Goal: Information Seeking & Learning: Learn about a topic

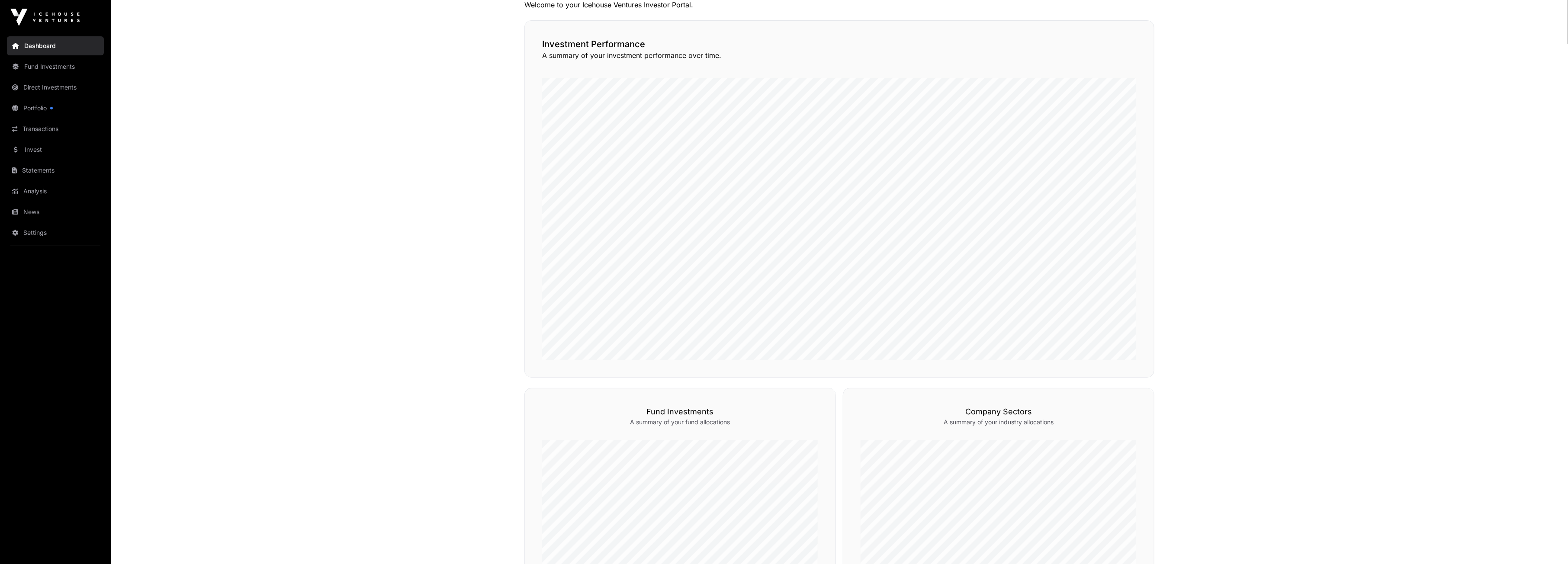
scroll to position [30, 0]
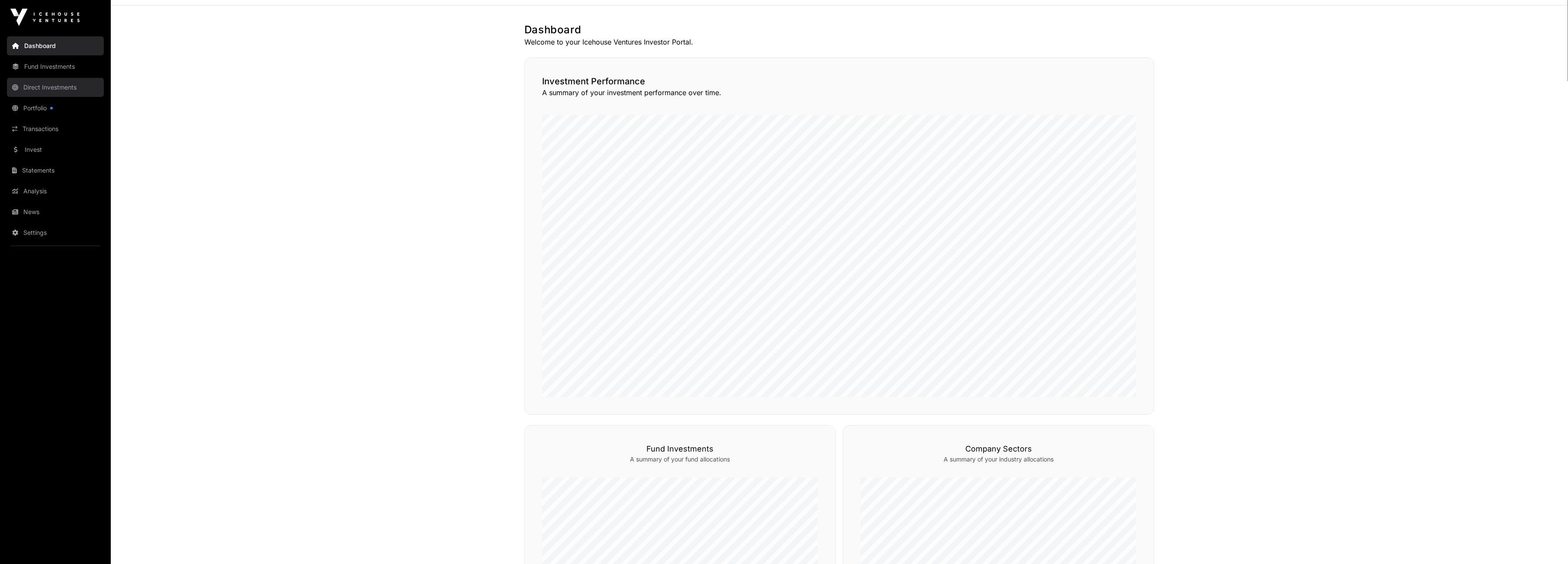
click at [45, 86] on link "Direct Investments" at bounding box center [55, 87] width 97 height 19
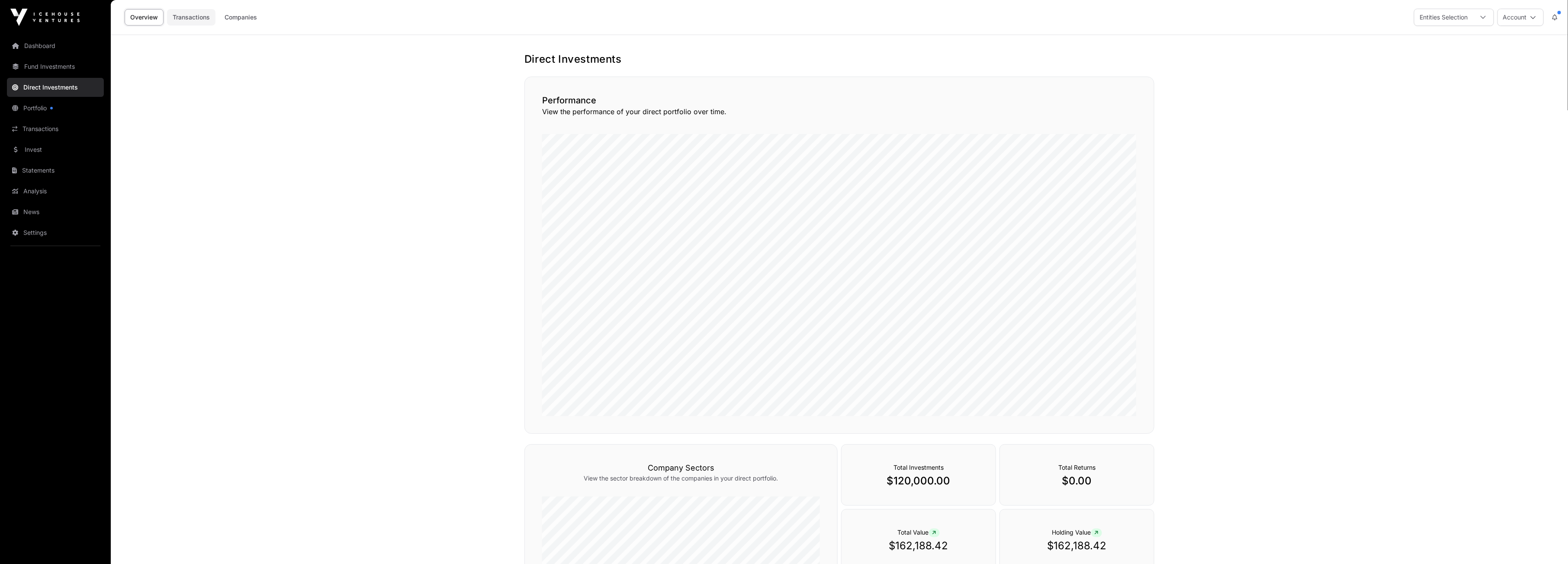
click at [191, 17] on link "Transactions" at bounding box center [191, 17] width 49 height 16
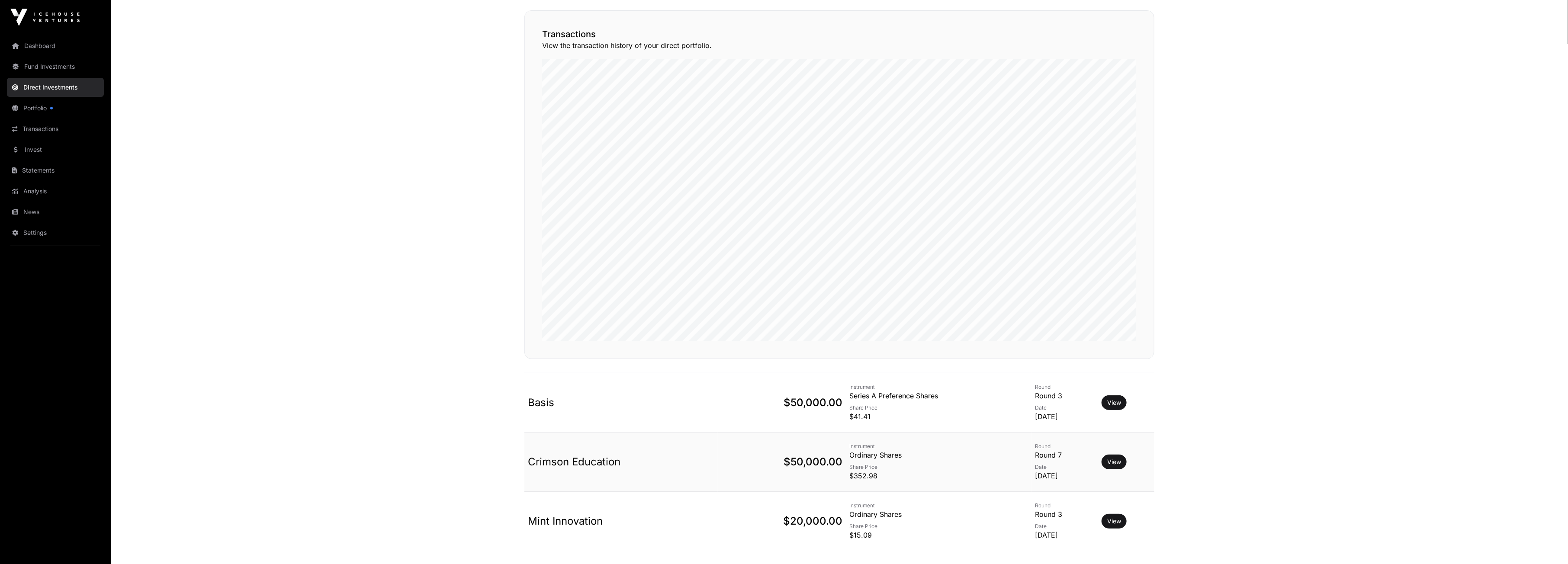
scroll to position [126, 0]
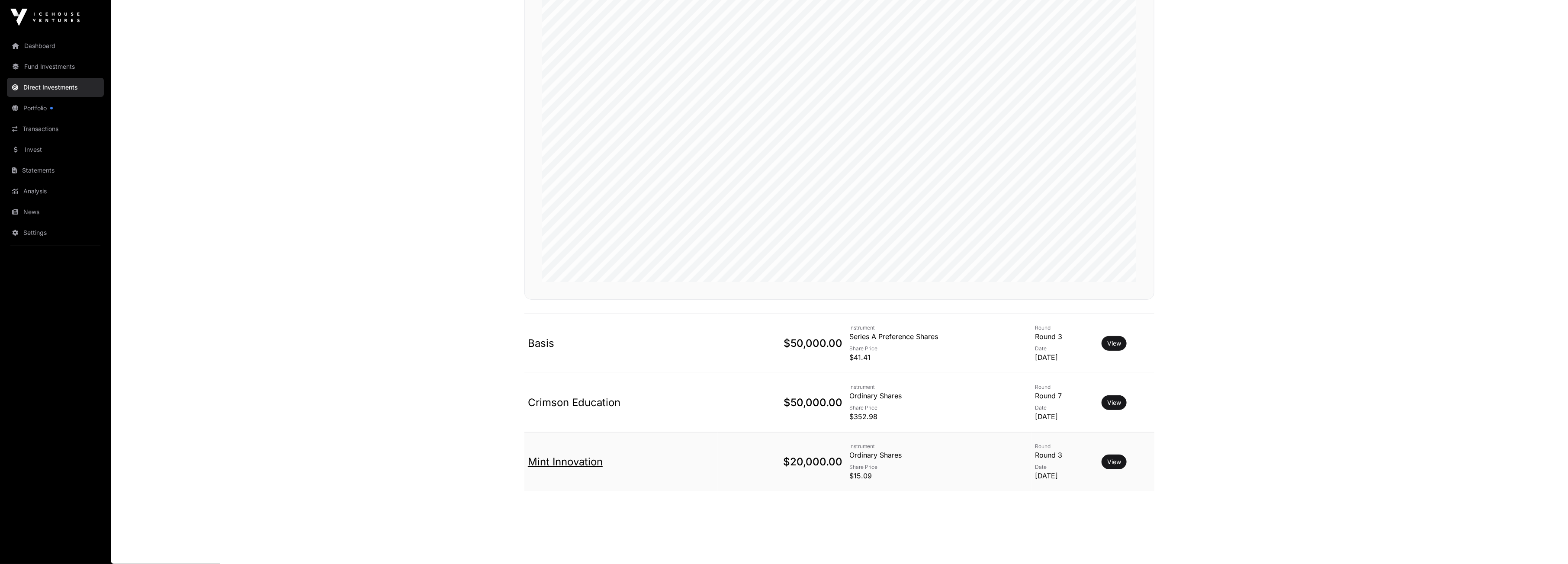
click at [581, 464] on link "Mint Innovation" at bounding box center [565, 462] width 75 height 13
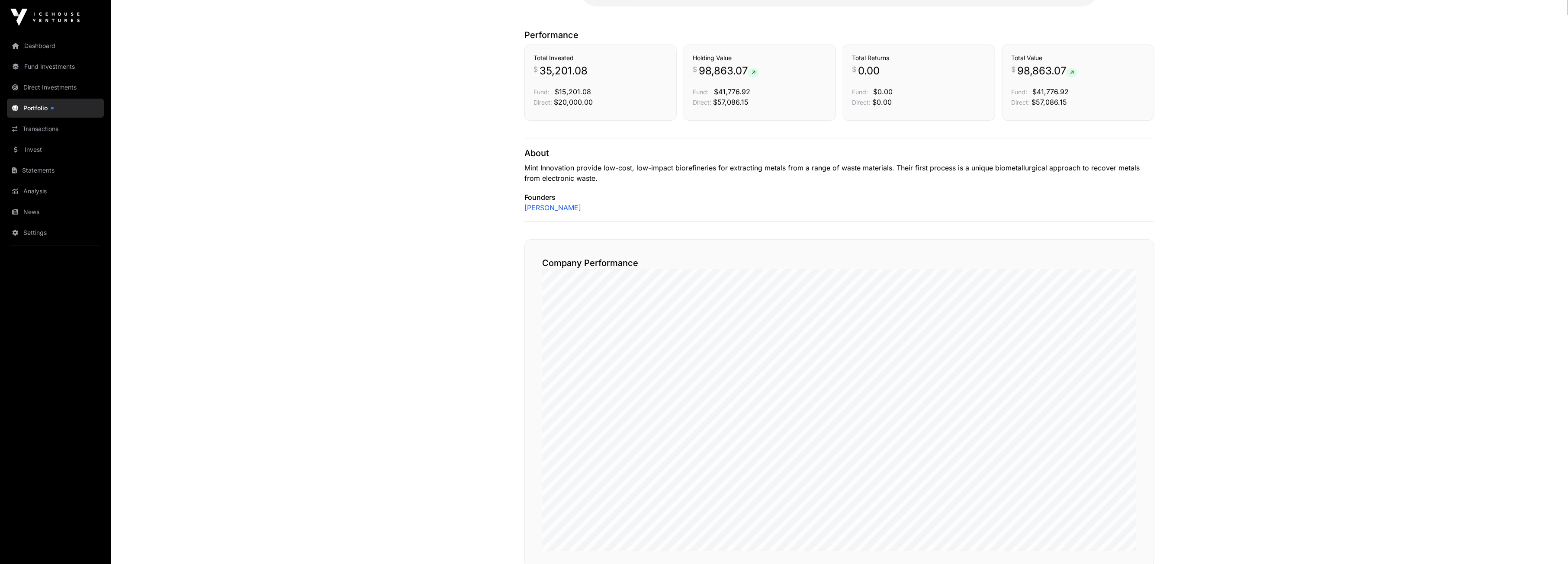
scroll to position [87, 0]
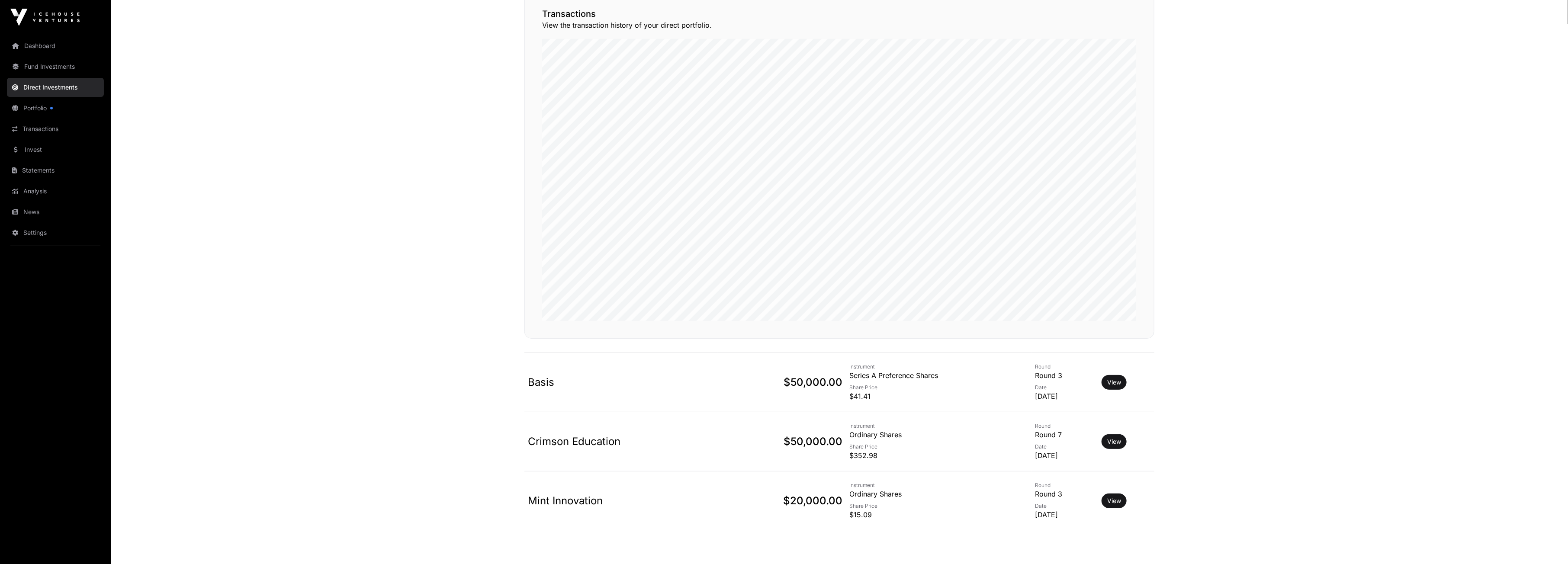
scroll to position [126, 0]
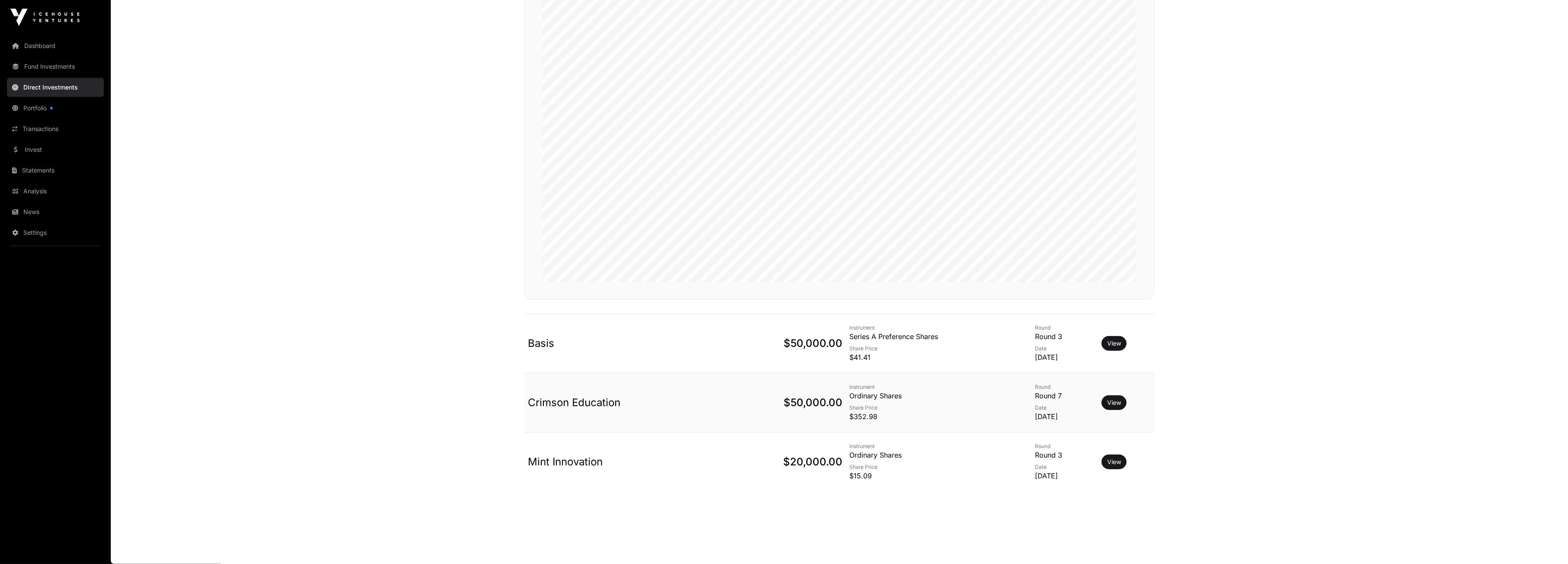
click at [628, 405] on td "Crimson Education $50,000.00" at bounding box center [621, 403] width 193 height 59
click at [603, 400] on link "Crimson Education" at bounding box center [574, 402] width 93 height 13
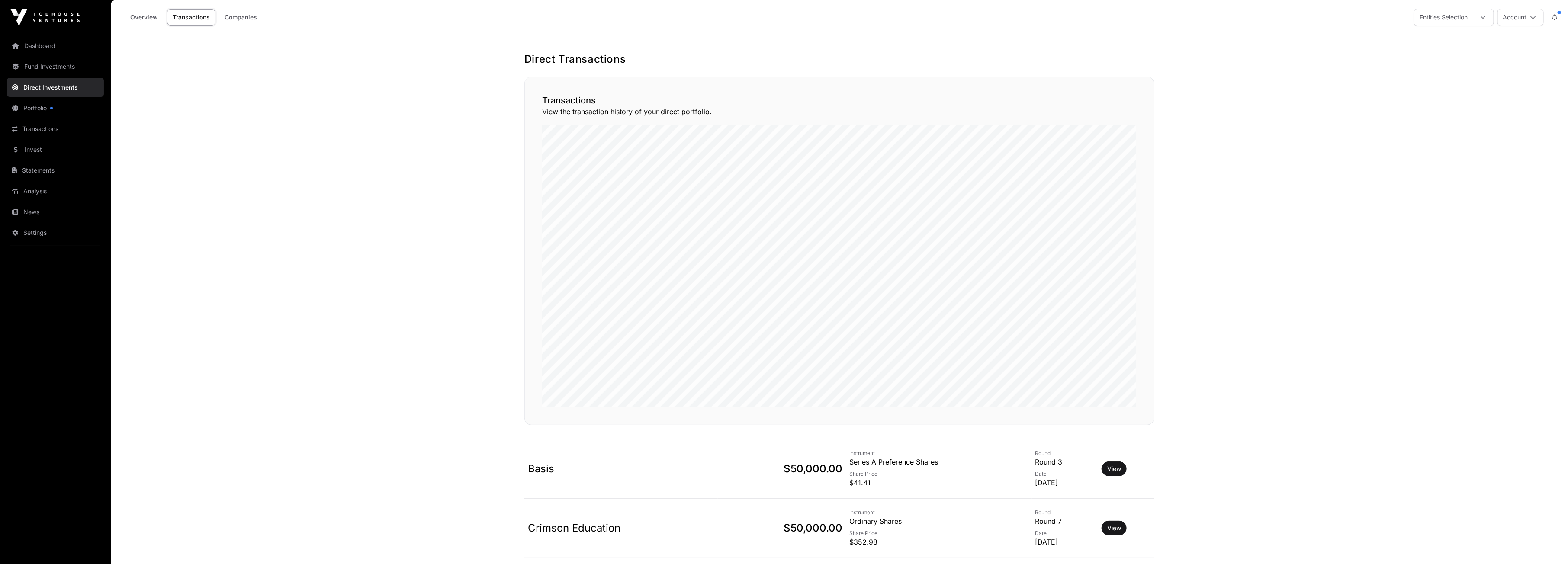
scroll to position [126, 0]
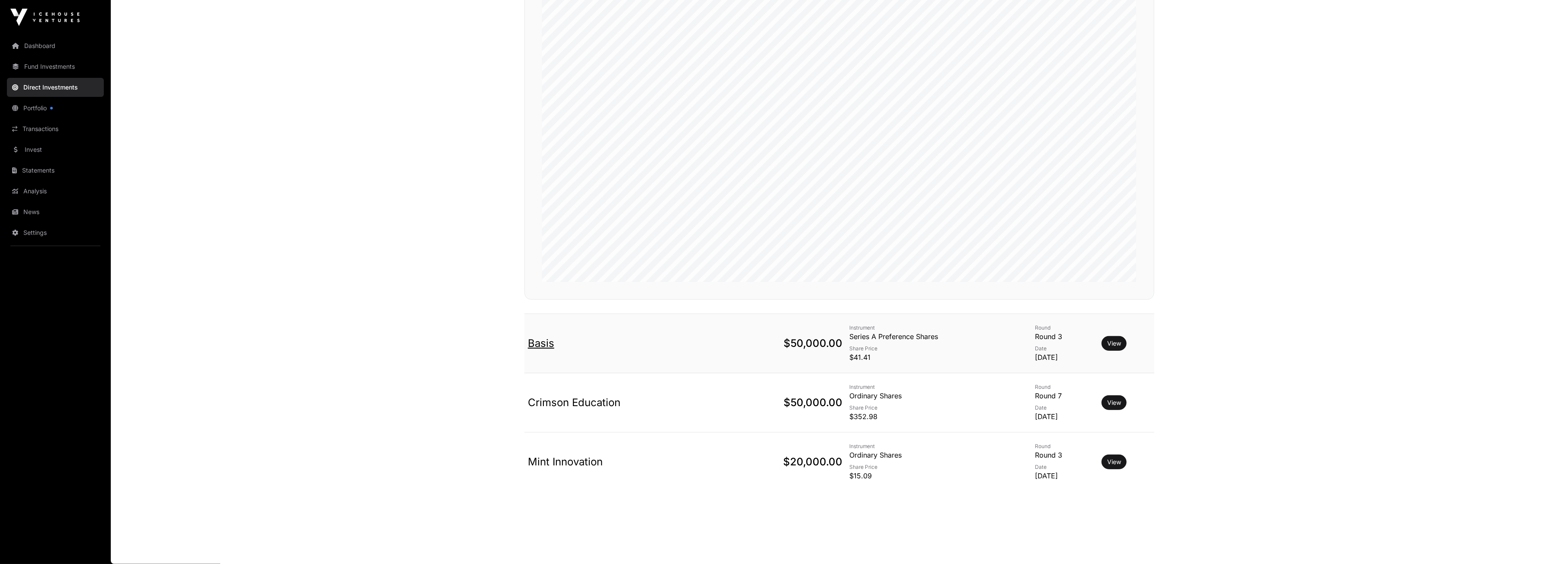
click at [537, 340] on link "Basis" at bounding box center [541, 343] width 27 height 13
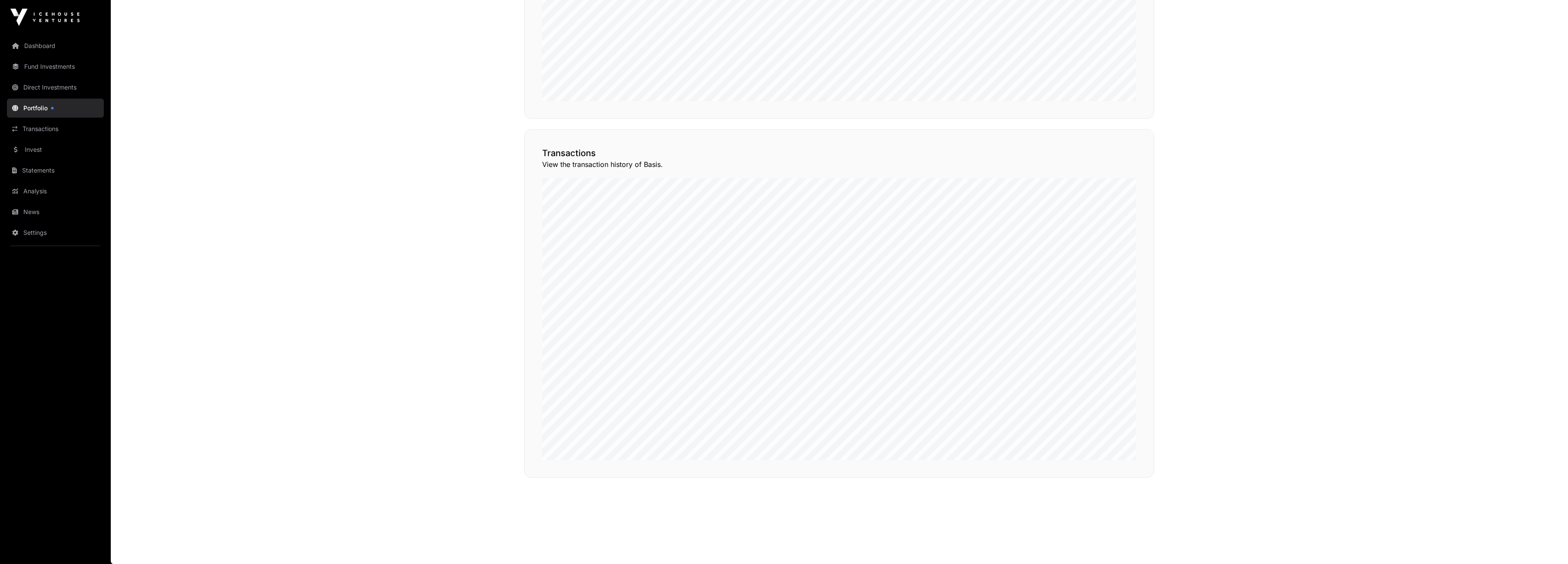
scroll to position [256, 0]
